Goal: Contribute content

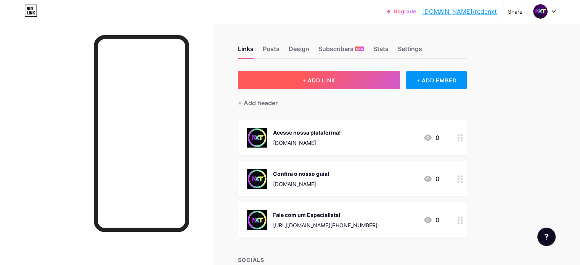
click at [381, 76] on button "+ ADD LINK" at bounding box center [319, 80] width 162 height 18
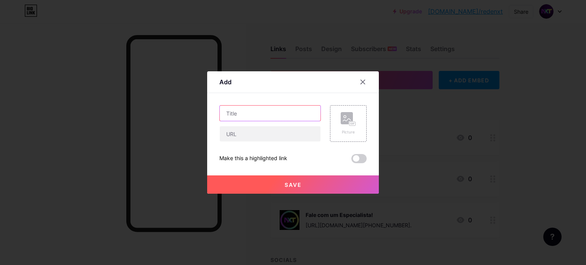
click at [297, 113] on input "text" at bounding box center [270, 113] width 101 height 15
type input "Grupo no Linkedin"
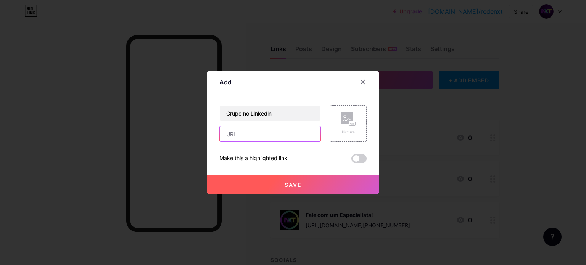
click at [281, 131] on input "text" at bounding box center [270, 133] width 101 height 15
paste input "[URL][DOMAIN_NAME]"
type input "[URL][DOMAIN_NAME]"
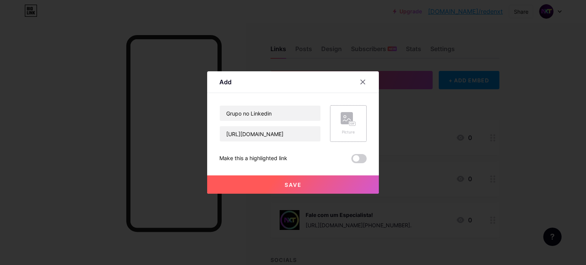
click at [350, 123] on icon at bounding box center [351, 124] width 2 height 2
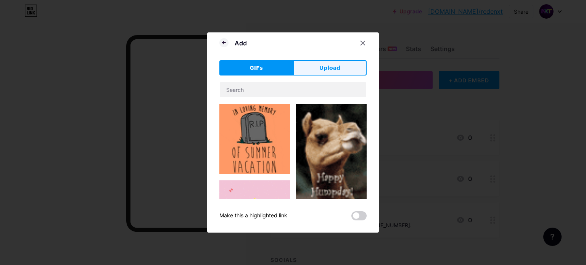
click at [328, 70] on span "Upload" at bounding box center [329, 68] width 21 height 8
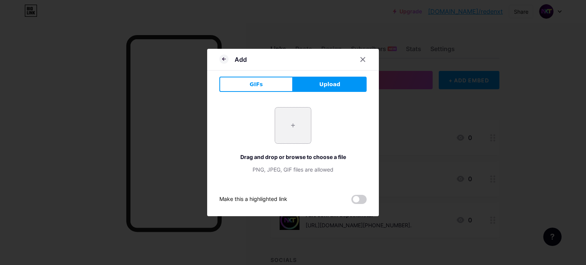
click at [295, 124] on input "file" at bounding box center [293, 126] width 36 height 36
click at [252, 77] on button "GIFs" at bounding box center [256, 84] width 74 height 15
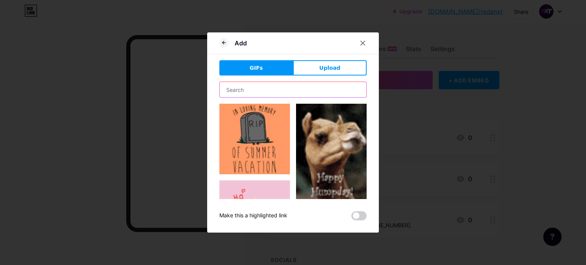
click at [276, 92] on input "text" at bounding box center [293, 89] width 146 height 15
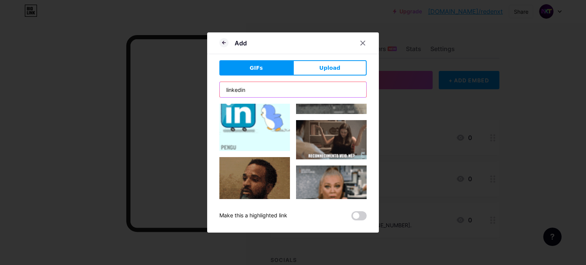
scroll to position [1331, 0]
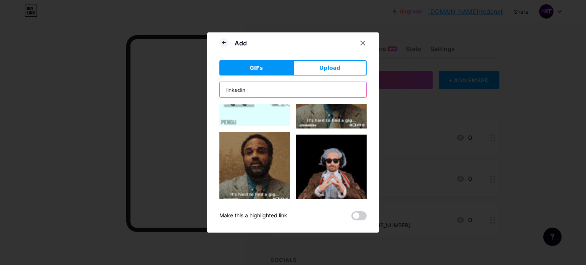
drag, startPoint x: 256, startPoint y: 90, endPoint x: 178, endPoint y: 90, distance: 77.8
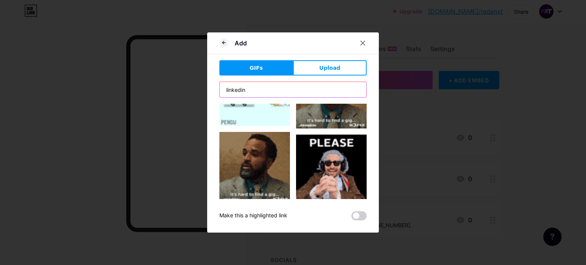
click at [178, 90] on div "Add GIFs Upload Content YouTube Play YouTube video without leaving your page. A…" at bounding box center [293, 132] width 586 height 265
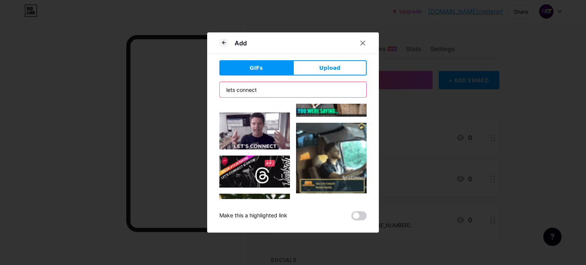
scroll to position [1068, 0]
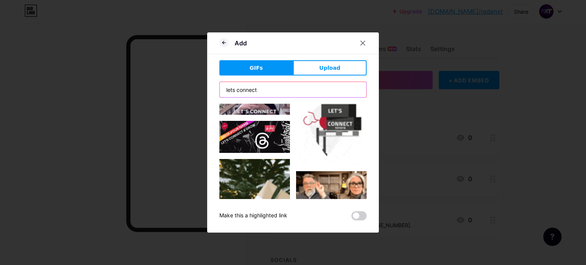
drag, startPoint x: 234, startPoint y: 89, endPoint x: 207, endPoint y: 90, distance: 26.7
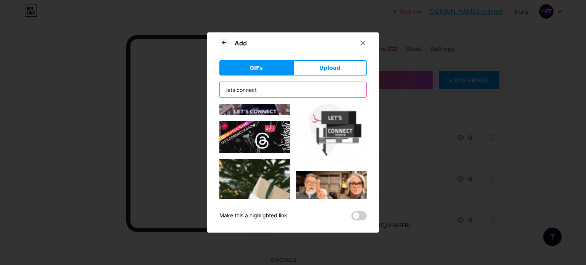
click at [207, 90] on div "Add GIFs Upload Content YouTube Play YouTube video without leaving your page. A…" at bounding box center [293, 132] width 172 height 200
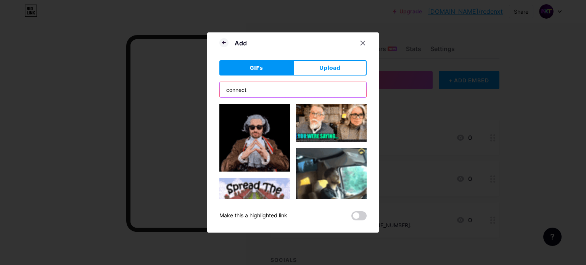
scroll to position [0, 0]
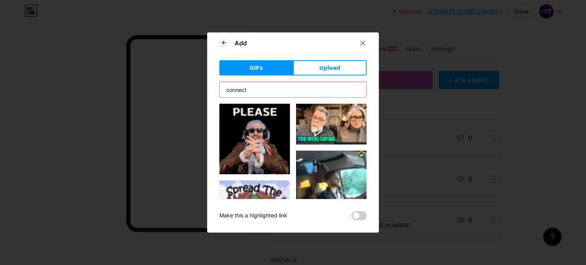
click at [275, 92] on input "connect" at bounding box center [293, 89] width 146 height 15
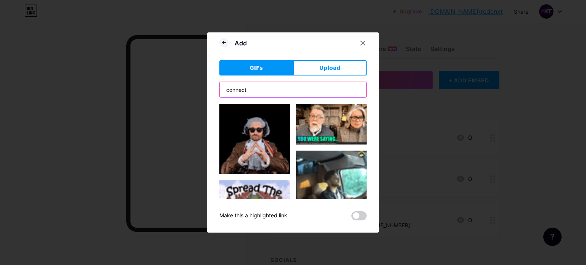
drag, startPoint x: 231, startPoint y: 91, endPoint x: 222, endPoint y: 92, distance: 9.2
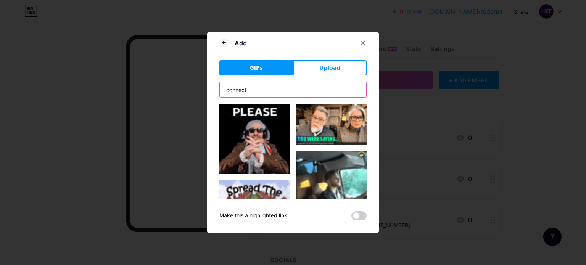
click at [222, 92] on input "connect" at bounding box center [293, 89] width 146 height 15
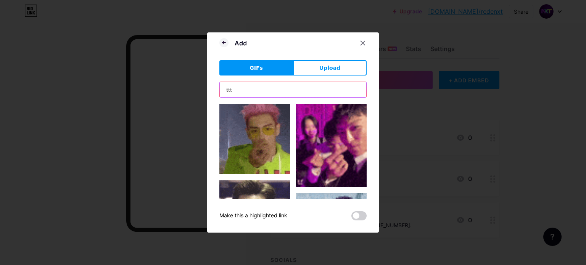
drag, startPoint x: 246, startPoint y: 92, endPoint x: 215, endPoint y: 91, distance: 30.9
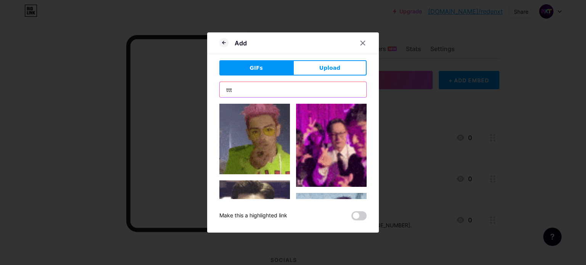
click at [215, 91] on div "Add GIFs Upload Content YouTube Play YouTube video without leaving your page. A…" at bounding box center [293, 132] width 172 height 200
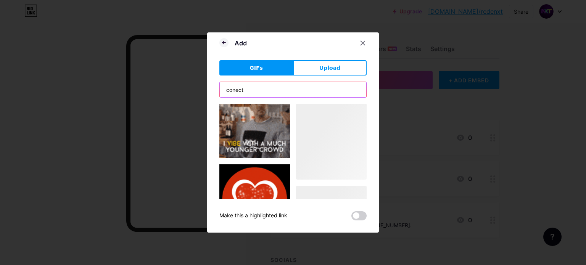
scroll to position [1120, 0]
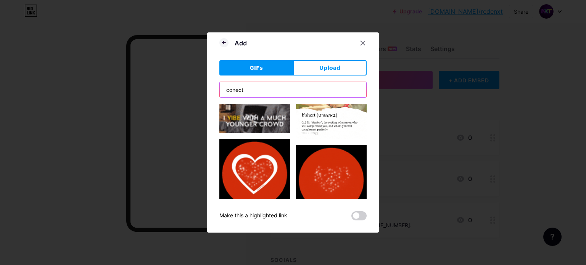
drag, startPoint x: 255, startPoint y: 91, endPoint x: 204, endPoint y: 90, distance: 50.4
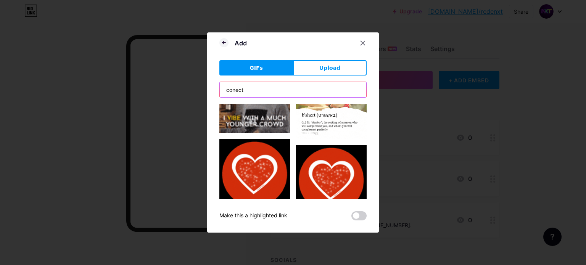
click at [207, 90] on div "Add GIFs Upload Content YouTube Play YouTube video without leaving your page. A…" at bounding box center [293, 132] width 172 height 200
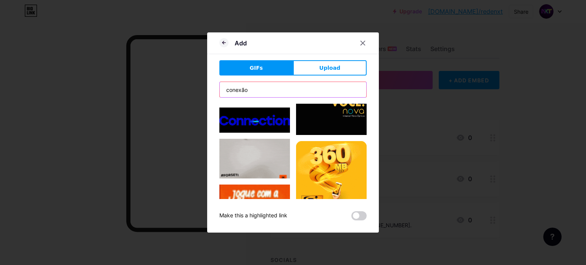
scroll to position [801, 0]
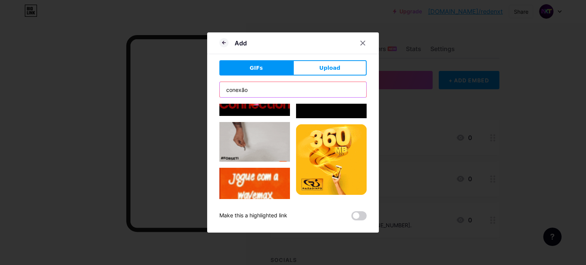
drag, startPoint x: 245, startPoint y: 88, endPoint x: 236, endPoint y: 88, distance: 8.8
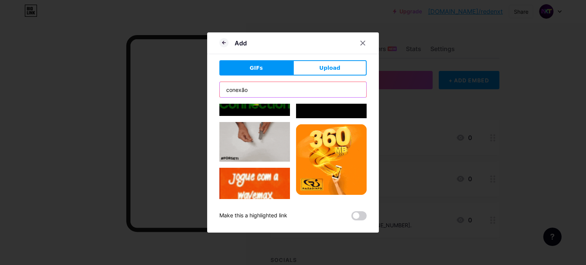
click at [236, 88] on input "conexão" at bounding box center [293, 89] width 146 height 15
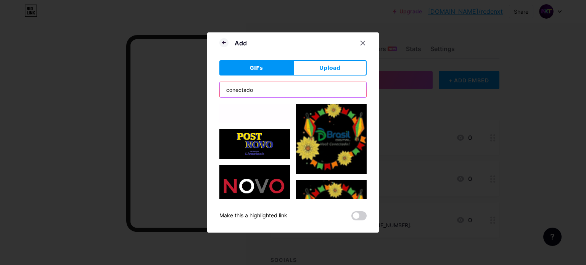
scroll to position [763, 0]
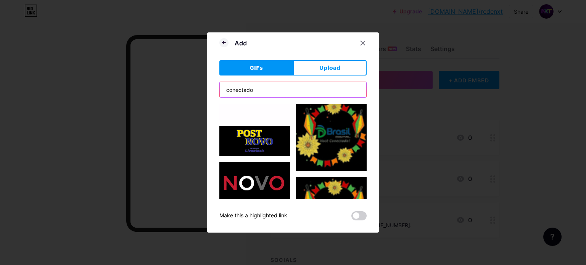
drag, startPoint x: 254, startPoint y: 85, endPoint x: 166, endPoint y: 90, distance: 88.6
click at [166, 90] on div "Add GIFs Upload Content YouTube Play YouTube video without leaving your page. A…" at bounding box center [293, 132] width 586 height 265
type input "linkedin"
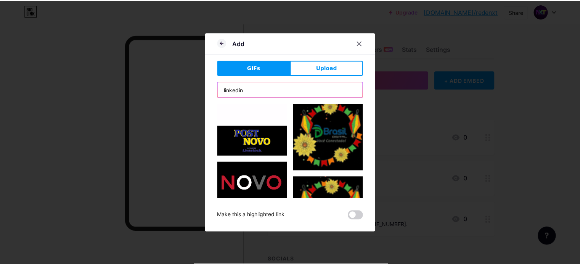
scroll to position [0, 0]
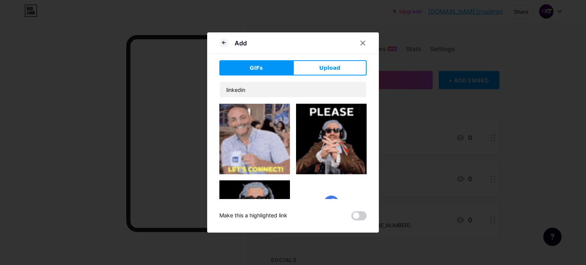
click at [239, 141] on img at bounding box center [254, 139] width 71 height 71
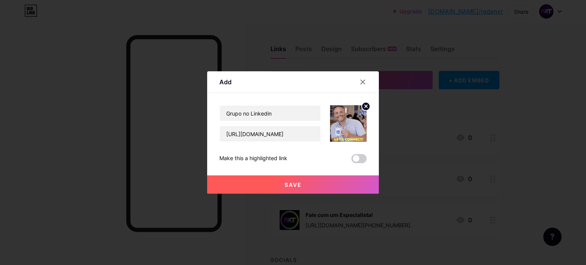
click at [290, 182] on span "Save" at bounding box center [293, 185] width 17 height 6
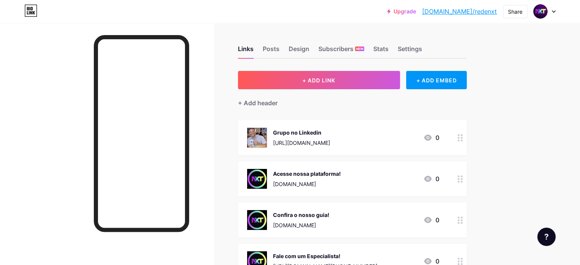
click at [463, 135] on icon at bounding box center [460, 137] width 5 height 7
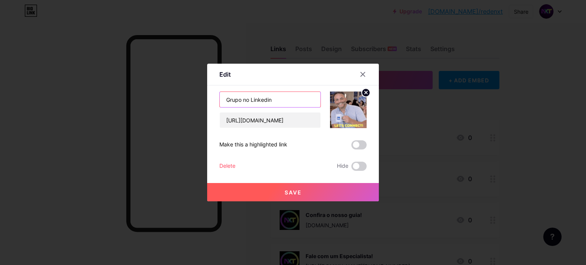
drag, startPoint x: 247, startPoint y: 99, endPoint x: 241, endPoint y: 99, distance: 6.1
click at [241, 99] on input "Grupo no Linkedin" at bounding box center [270, 99] width 101 height 15
type input "Grupo Linkedin"
click at [282, 187] on button "Save" at bounding box center [293, 192] width 172 height 18
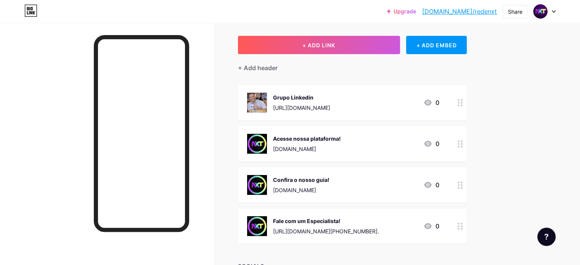
scroll to position [38, 0]
